Goal: Transaction & Acquisition: Purchase product/service

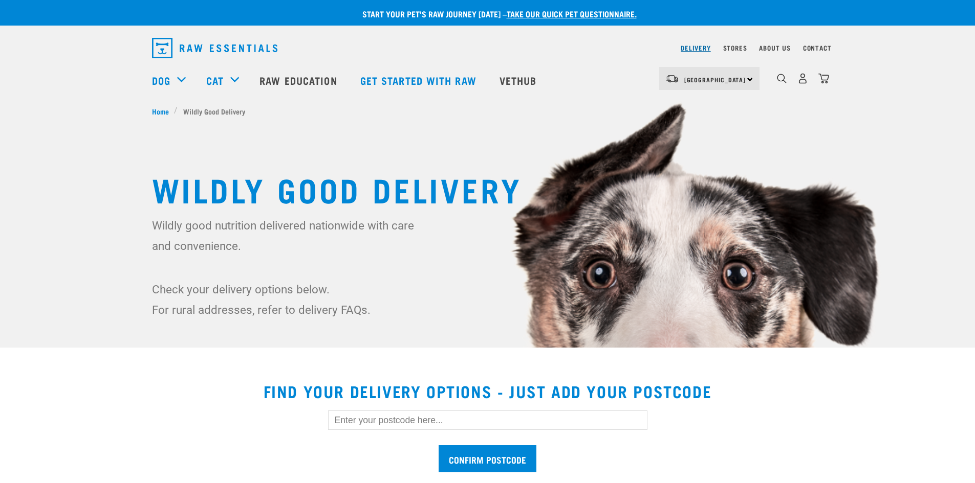
click at [692, 47] on link "Delivery" at bounding box center [695, 48] width 30 height 4
click at [699, 48] on link "Delivery" at bounding box center [695, 48] width 30 height 4
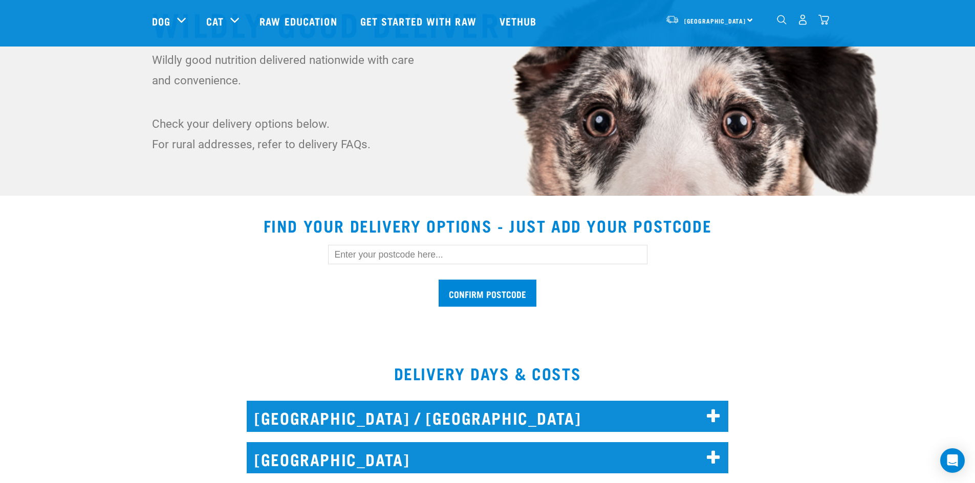
scroll to position [153, 0]
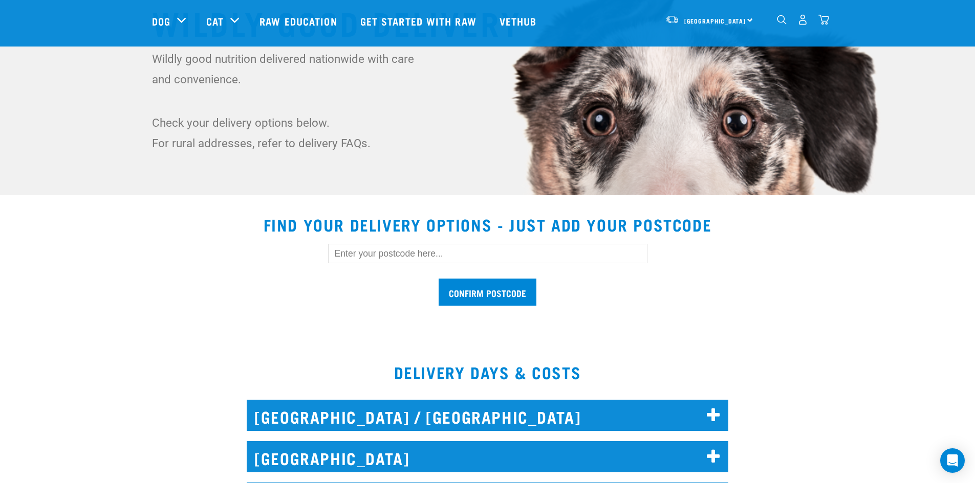
click at [352, 256] on input "text" at bounding box center [487, 253] width 319 height 19
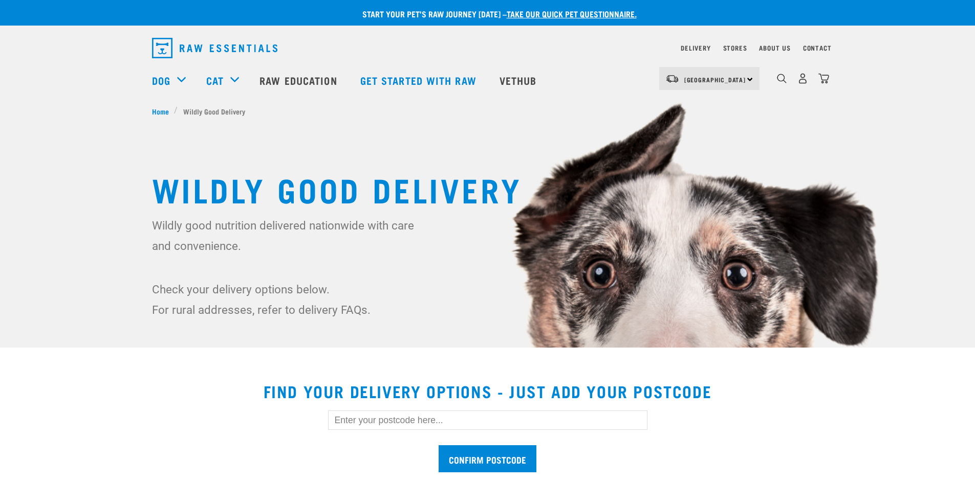
click at [363, 427] on input "text" at bounding box center [487, 420] width 319 height 19
type input "3127"
click at [466, 461] on input "Confirm postcode" at bounding box center [487, 459] width 98 height 27
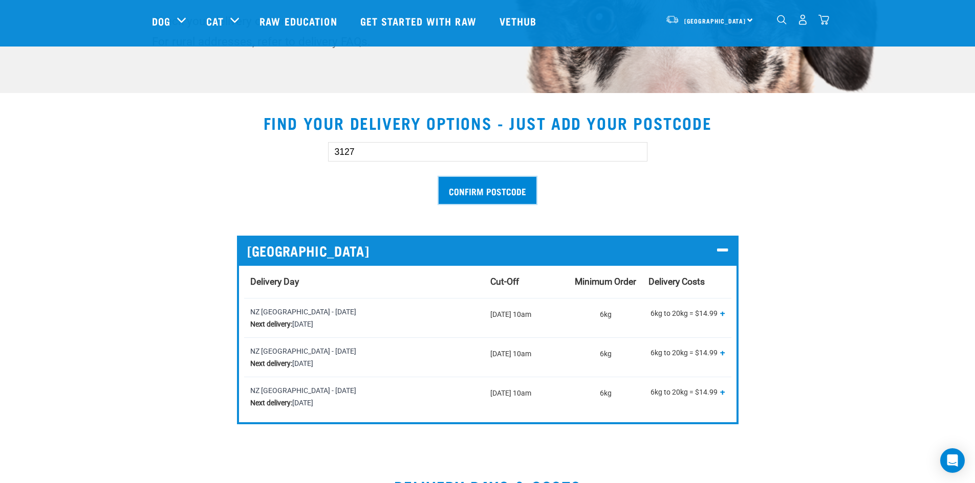
scroll to position [255, 0]
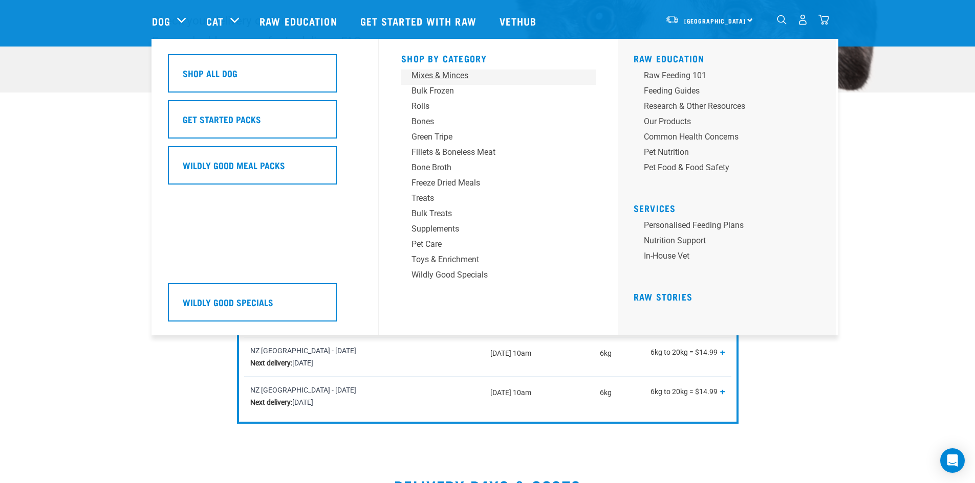
click at [425, 75] on div "Mixes & Minces" at bounding box center [491, 76] width 160 height 12
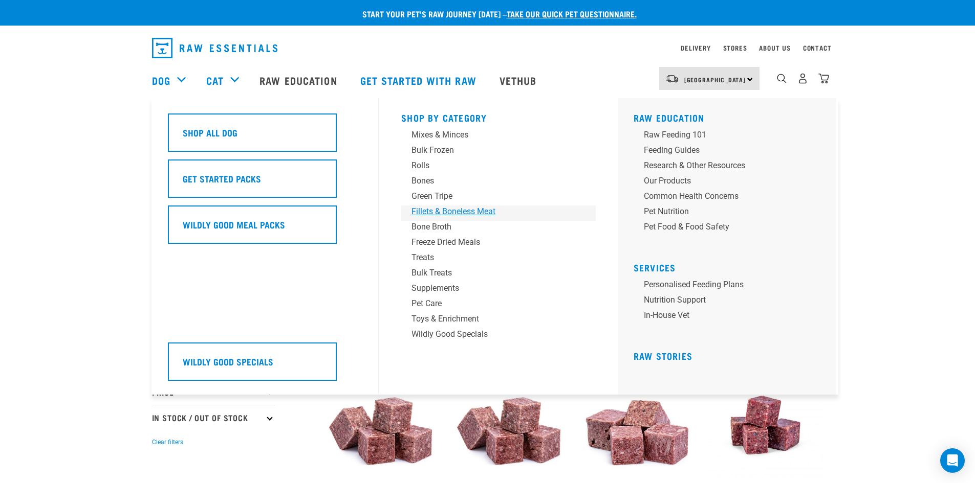
click at [438, 213] on div "Fillets & Boneless Meat" at bounding box center [491, 212] width 160 height 12
